Goal: Transaction & Acquisition: Purchase product/service

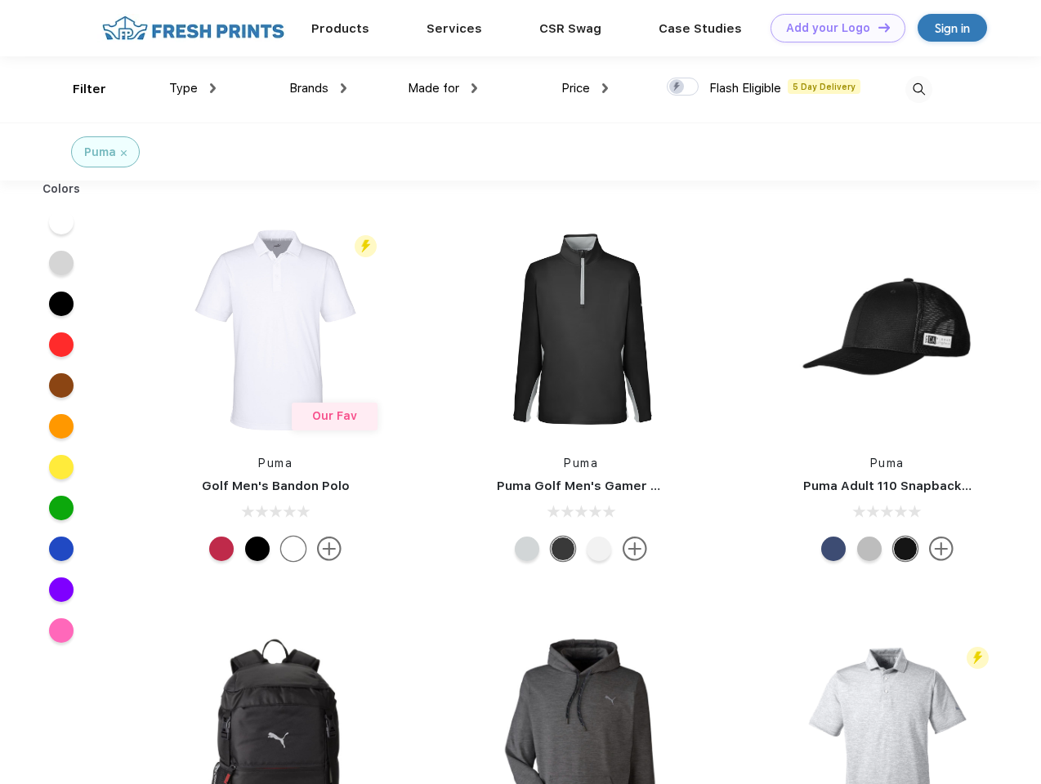
click at [832, 28] on link "Add your Logo Design Tool" at bounding box center [838, 28] width 135 height 29
click at [0, 0] on div "Design Tool" at bounding box center [0, 0] width 0 height 0
click at [877, 27] on link "Add your Logo Design Tool" at bounding box center [838, 28] width 135 height 29
click at [78, 89] on div "Filter" at bounding box center [90, 89] width 34 height 19
click at [193, 88] on span "Type" at bounding box center [183, 88] width 29 height 15
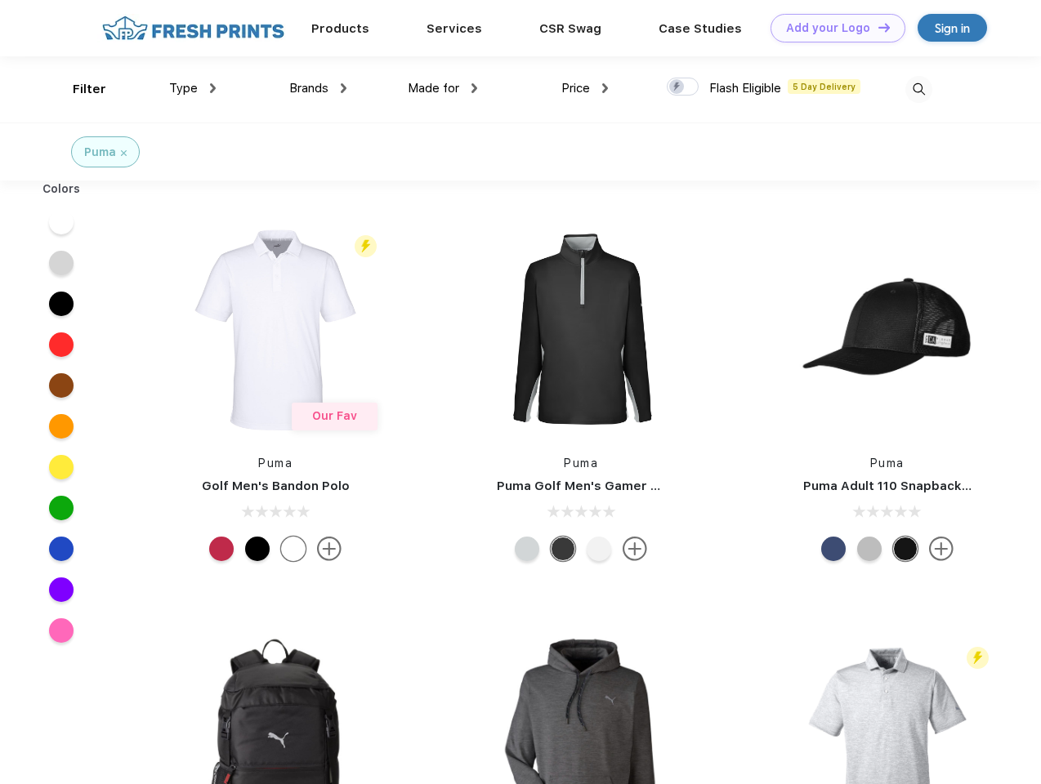
click at [318, 88] on span "Brands" at bounding box center [308, 88] width 39 height 15
click at [443, 88] on span "Made for" at bounding box center [433, 88] width 51 height 15
click at [585, 88] on span "Price" at bounding box center [575, 88] width 29 height 15
click at [683, 87] on div at bounding box center [683, 87] width 32 height 18
click at [677, 87] on input "checkbox" at bounding box center [672, 82] width 11 height 11
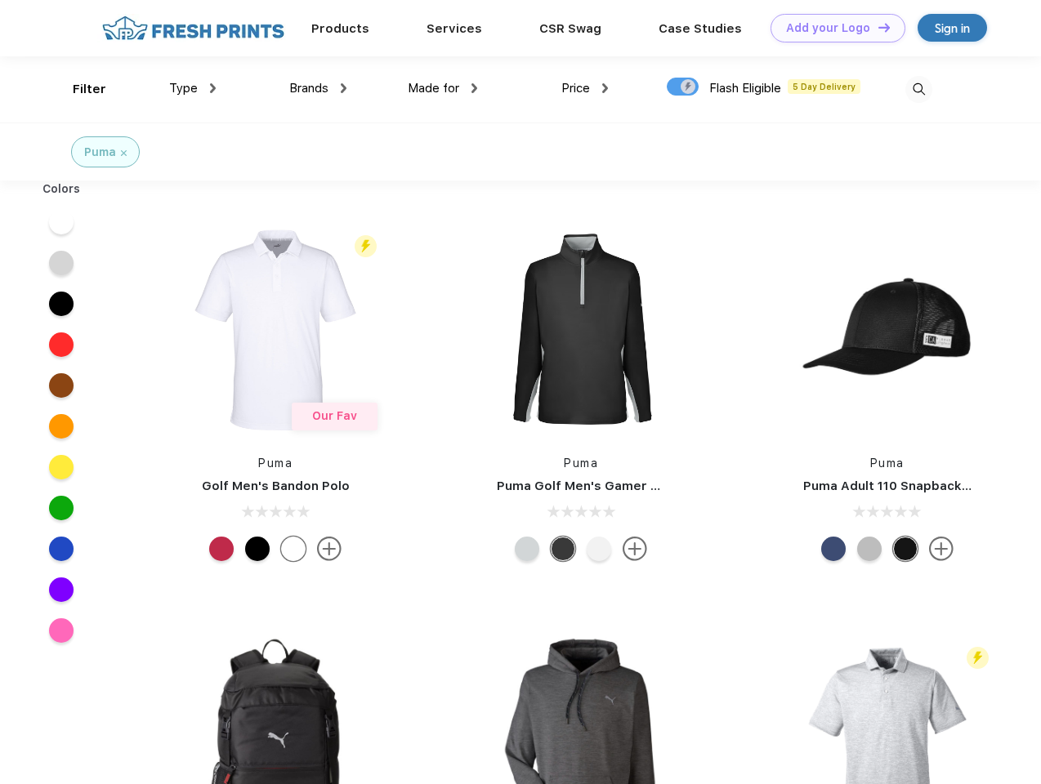
click at [919, 89] on img at bounding box center [918, 89] width 27 height 27
